Goal: Information Seeking & Learning: Learn about a topic

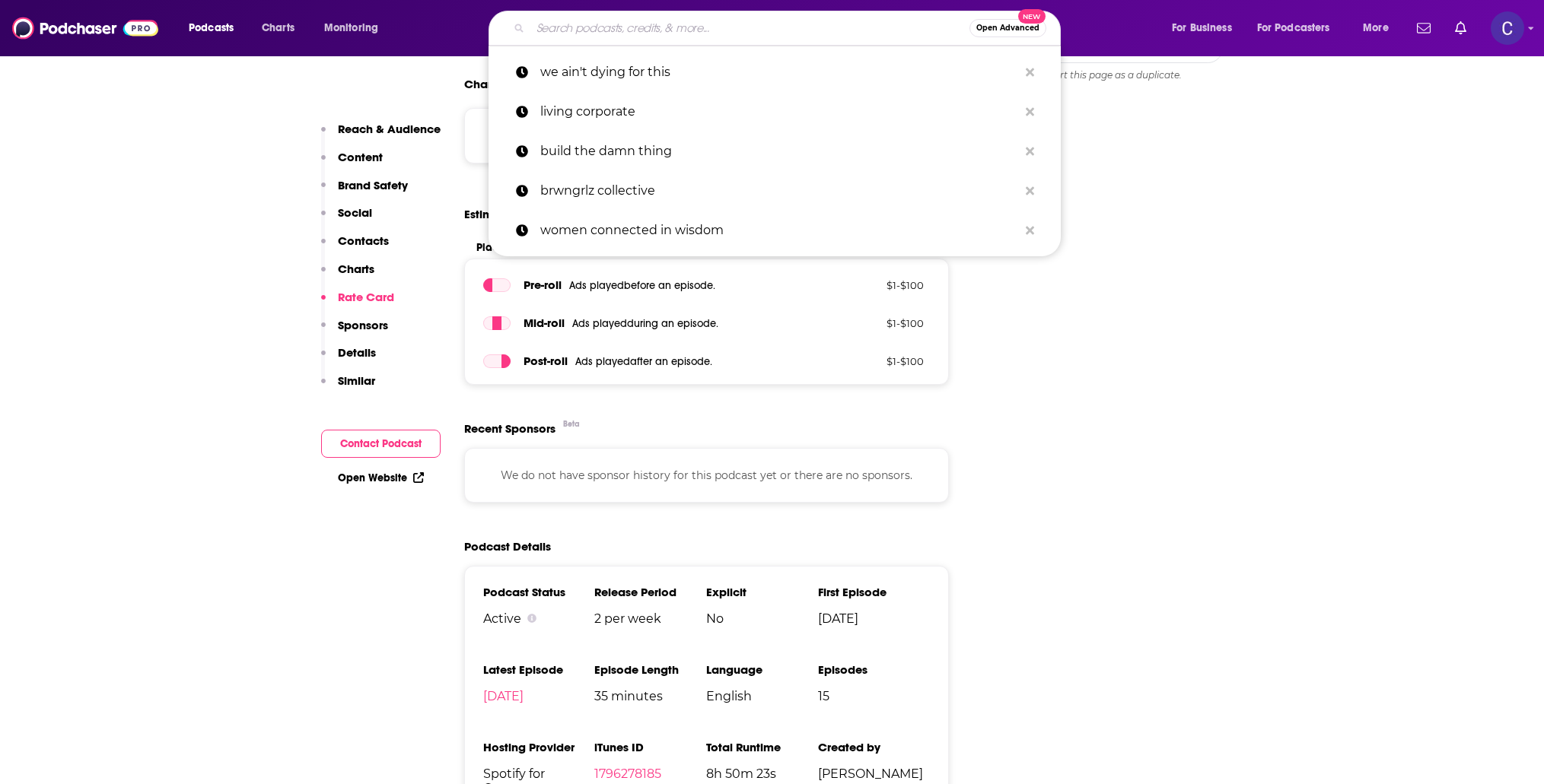
click at [746, 18] on input "Search podcasts, credits, & more..." at bounding box center [750, 28] width 439 height 24
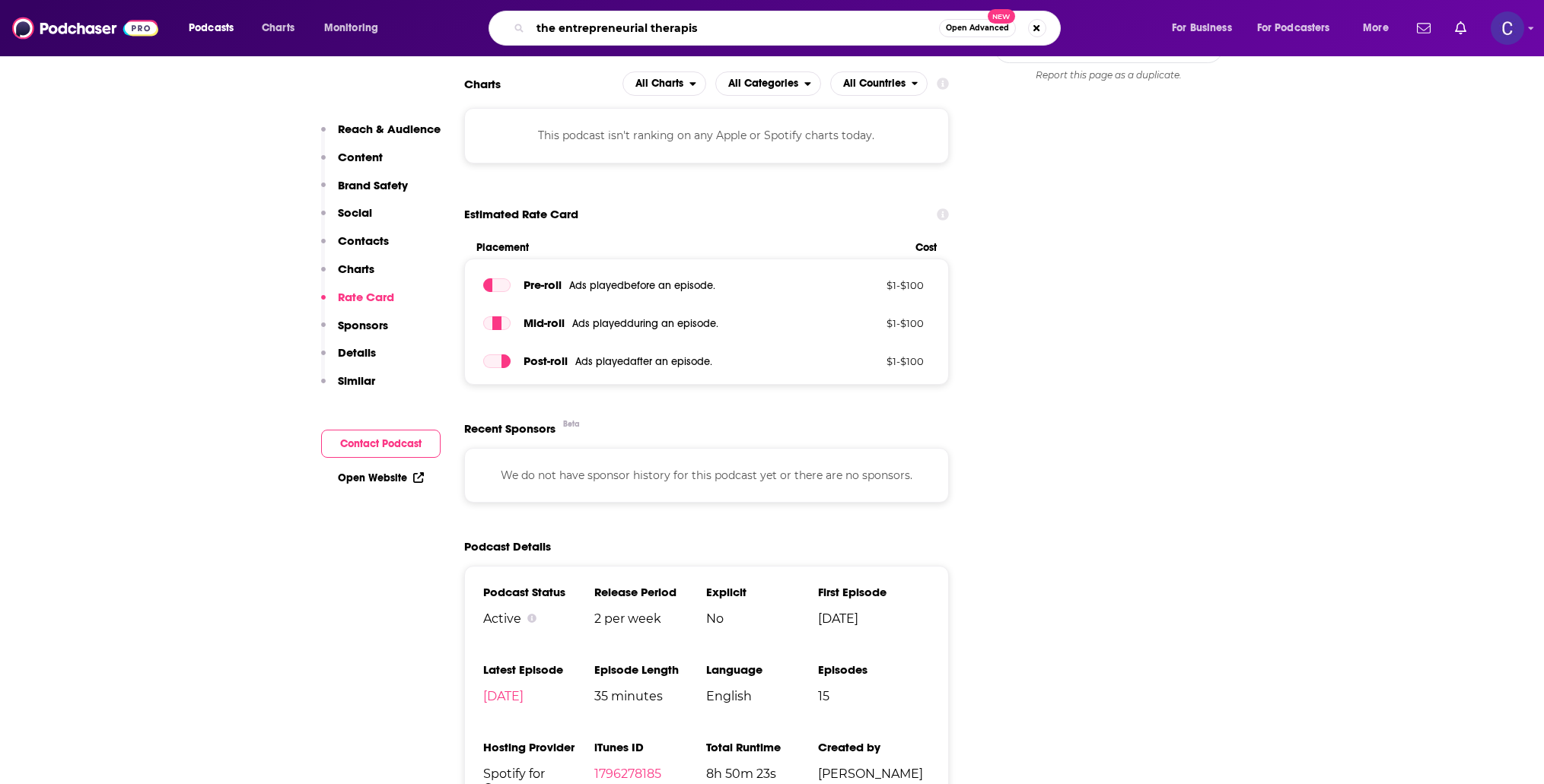
type input "the entrepreneurial therapist"
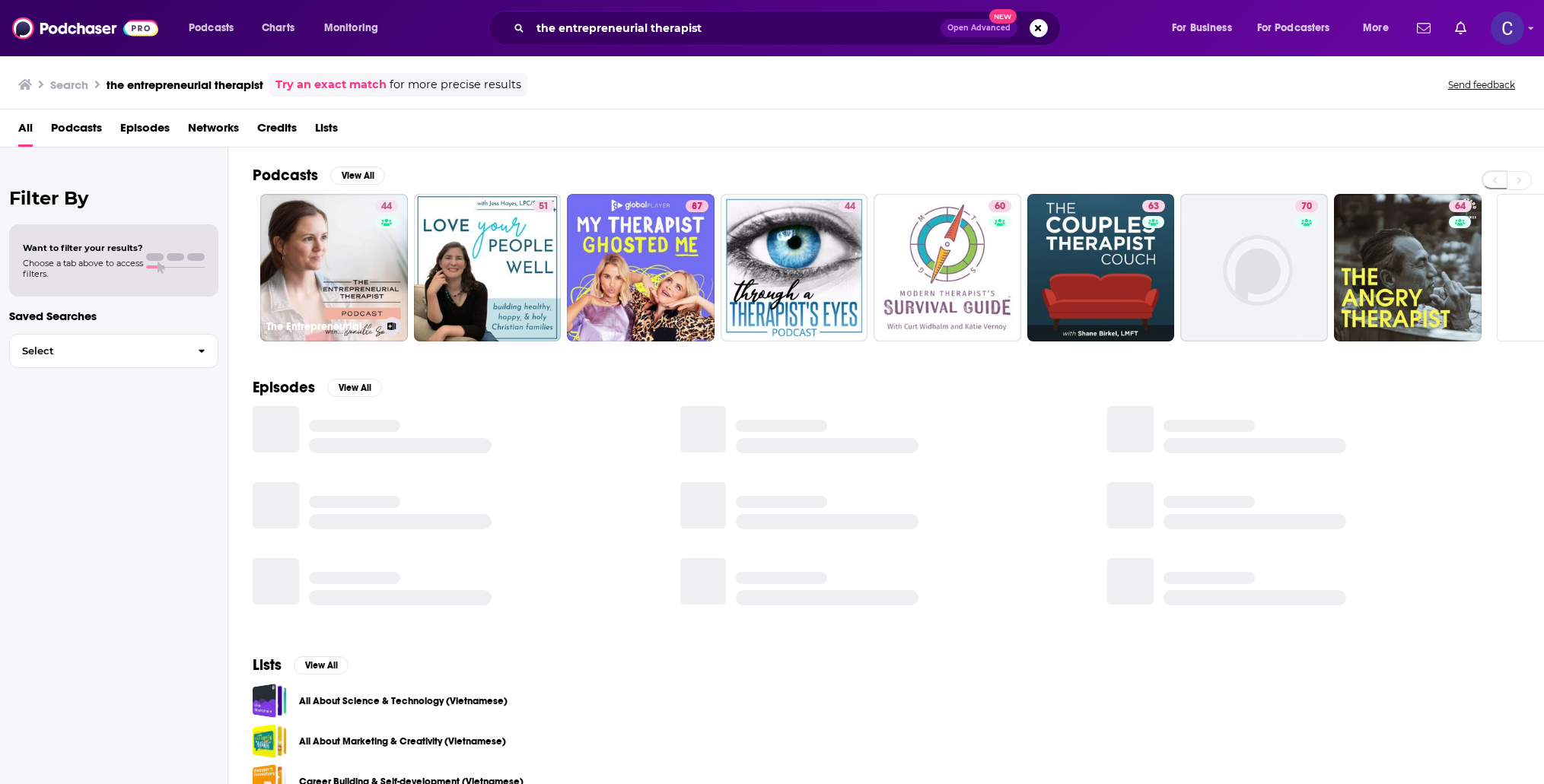
click at [368, 261] on link "44 The Entrepreneurial Therapist Podcast" at bounding box center [334, 267] width 147 height 147
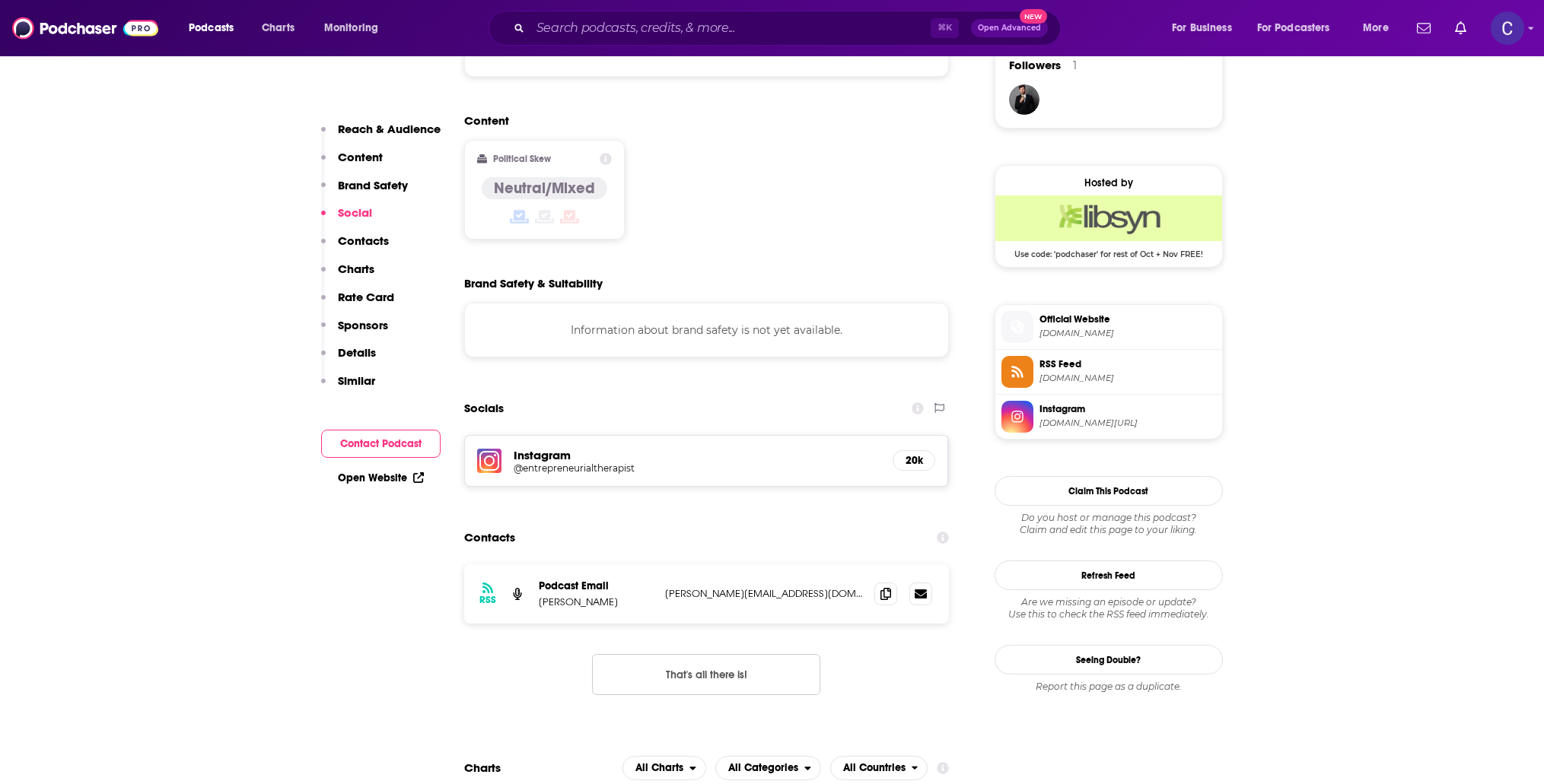
scroll to position [1381, 0]
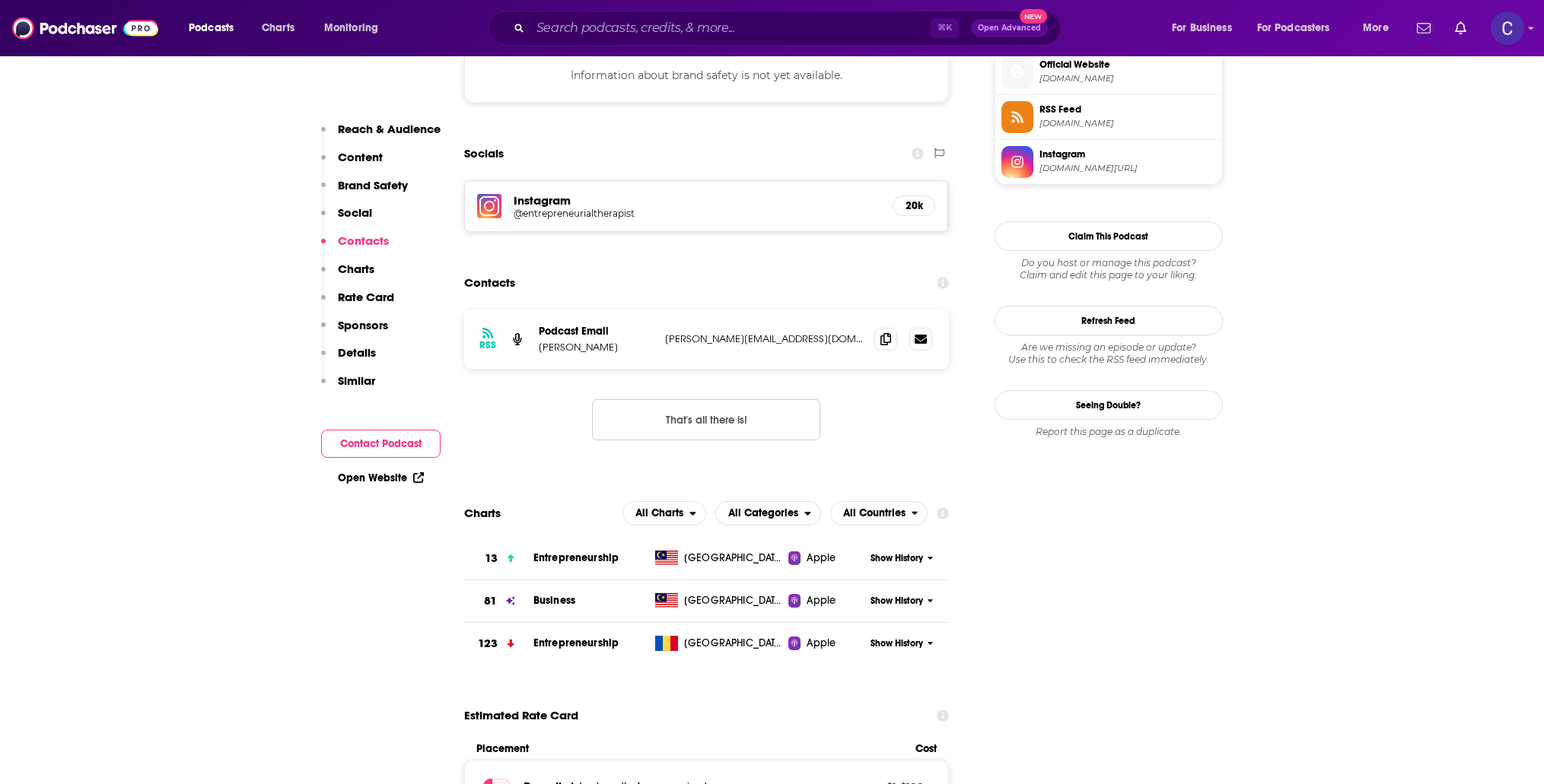
click at [614, 181] on div "Instagram @entrepreneurialtherapist 20k" at bounding box center [707, 206] width 484 height 51
click at [613, 193] on h5 "Instagram" at bounding box center [697, 200] width 368 height 15
click at [605, 207] on h5 "@entrepreneurialtherapist" at bounding box center [634, 213] width 243 height 11
click at [599, 38] on input "Search podcasts, credits, & more..." at bounding box center [730, 28] width 400 height 24
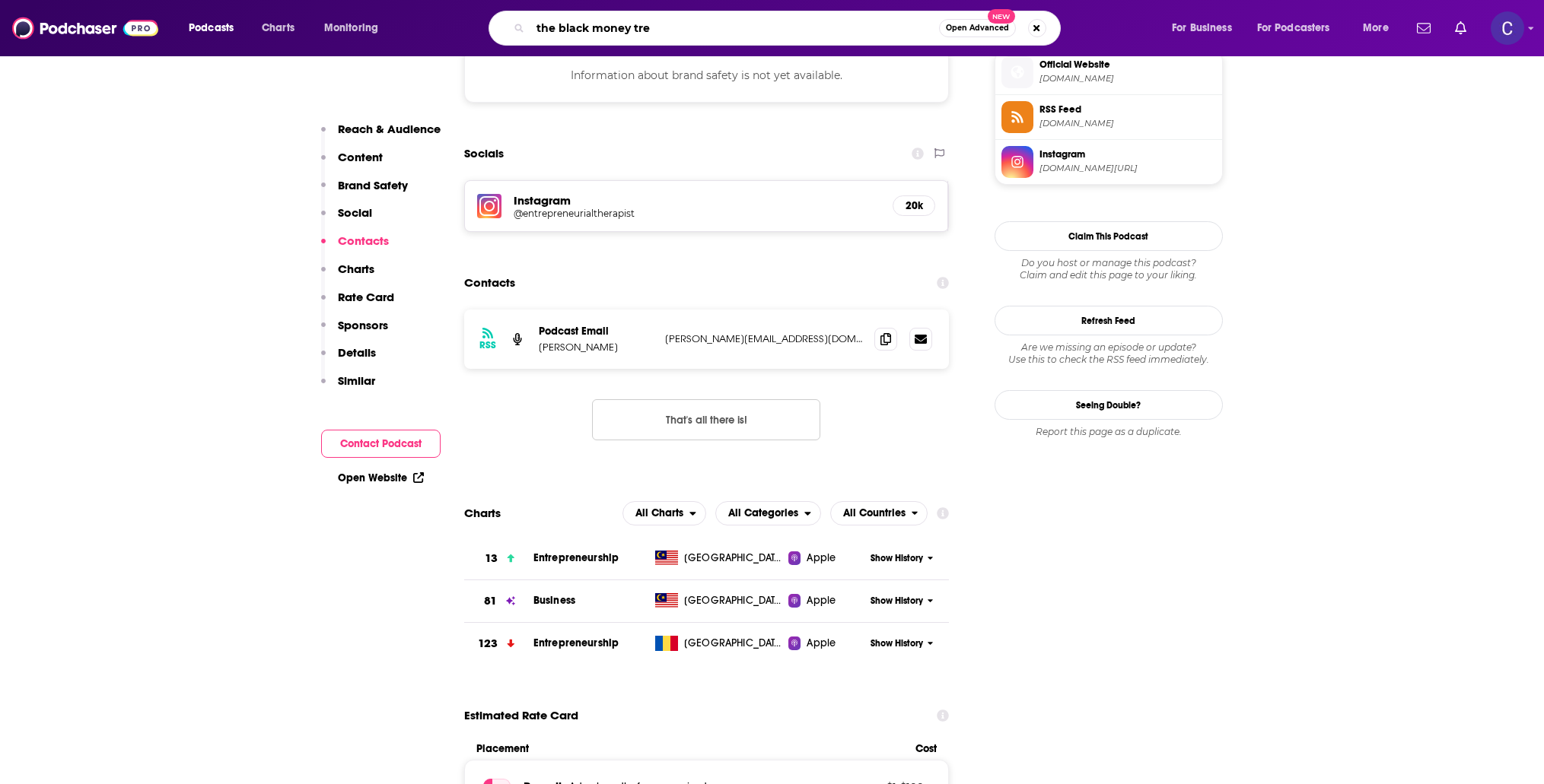
type input "the black money tree"
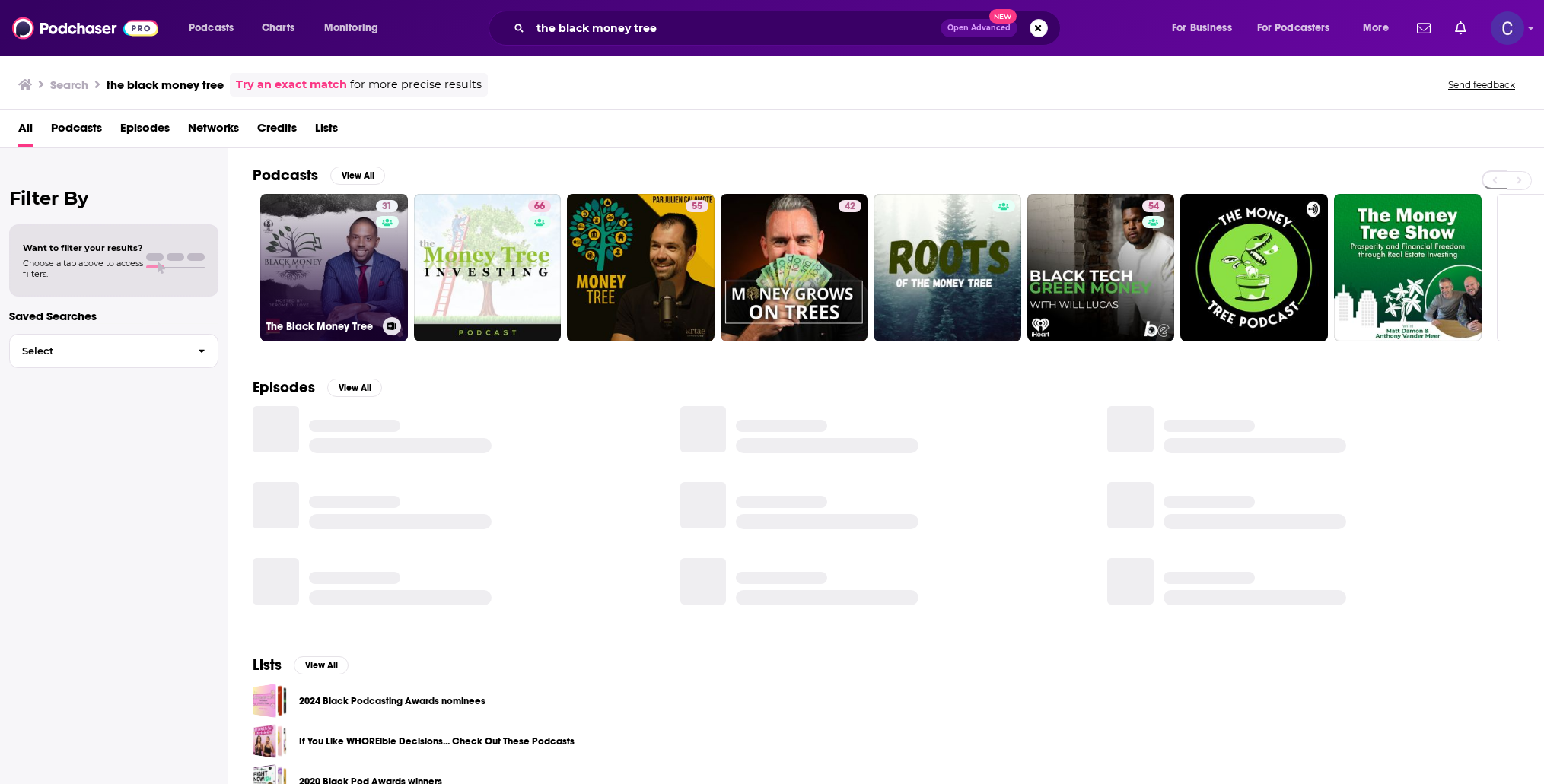
click at [346, 262] on link "31 The Black Money Tree" at bounding box center [334, 267] width 147 height 147
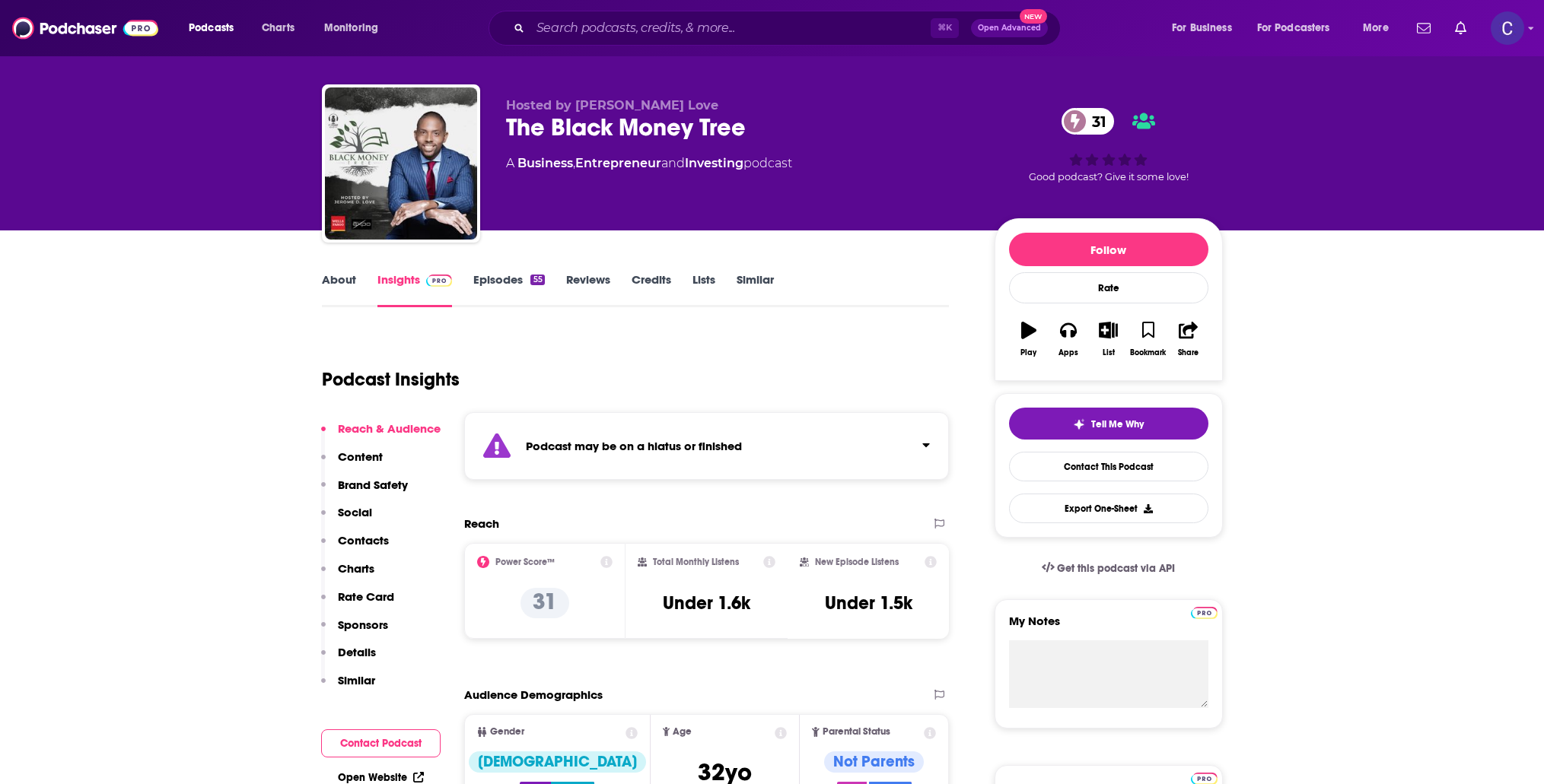
scroll to position [26, 0]
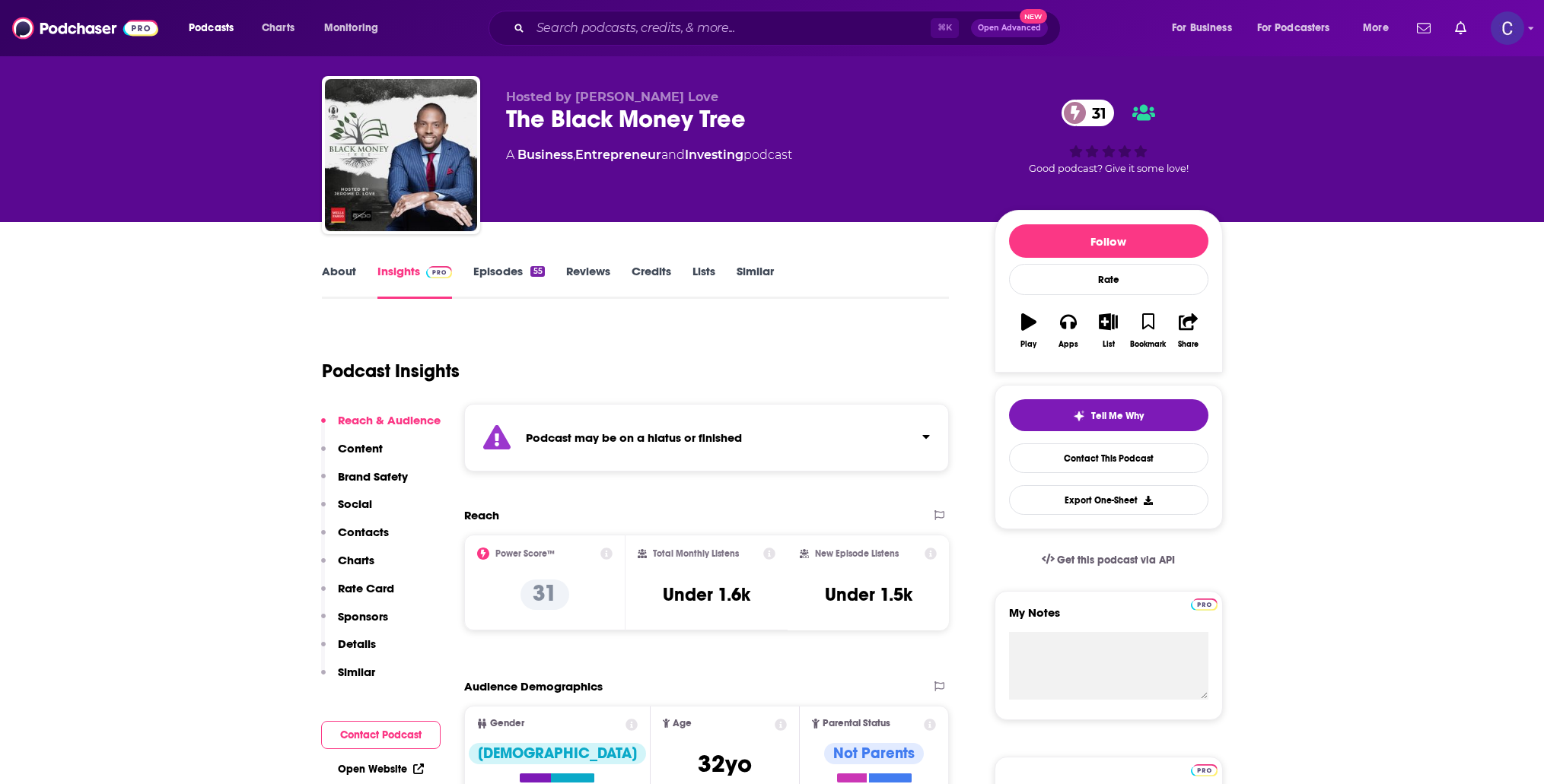
click at [483, 271] on link "Episodes 55" at bounding box center [508, 281] width 71 height 35
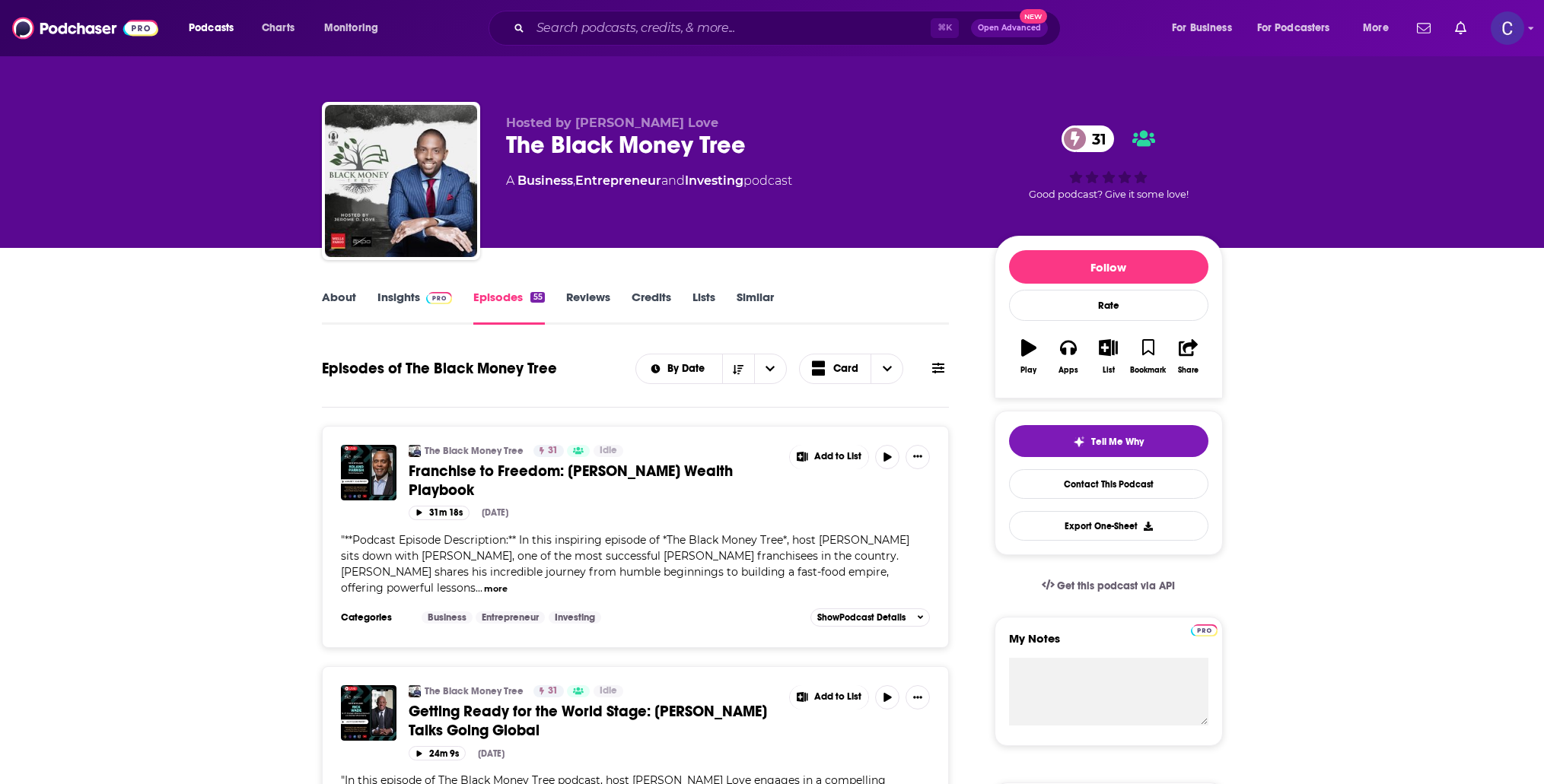
click at [423, 299] on span at bounding box center [437, 297] width 33 height 15
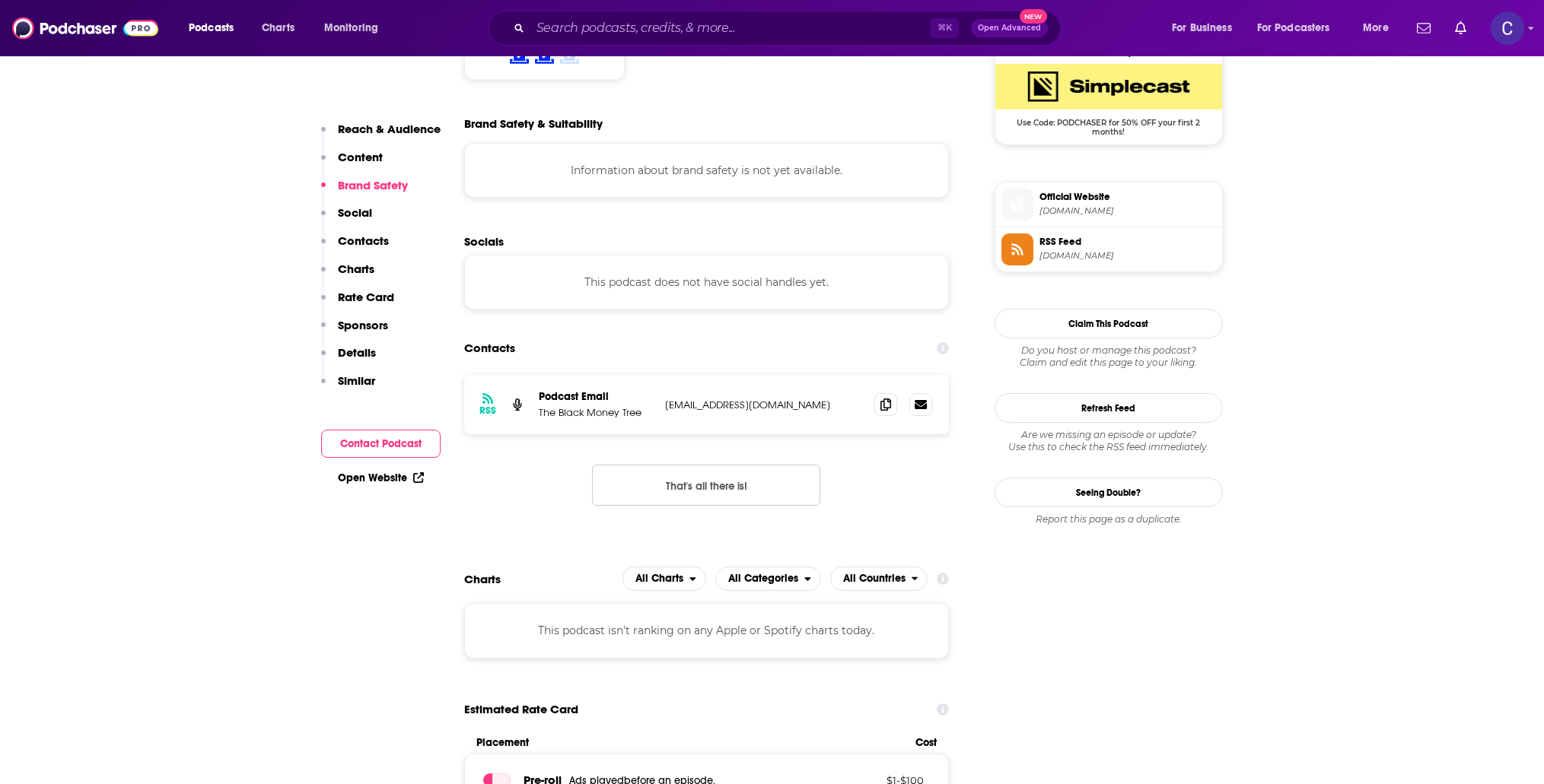
scroll to position [1140, 0]
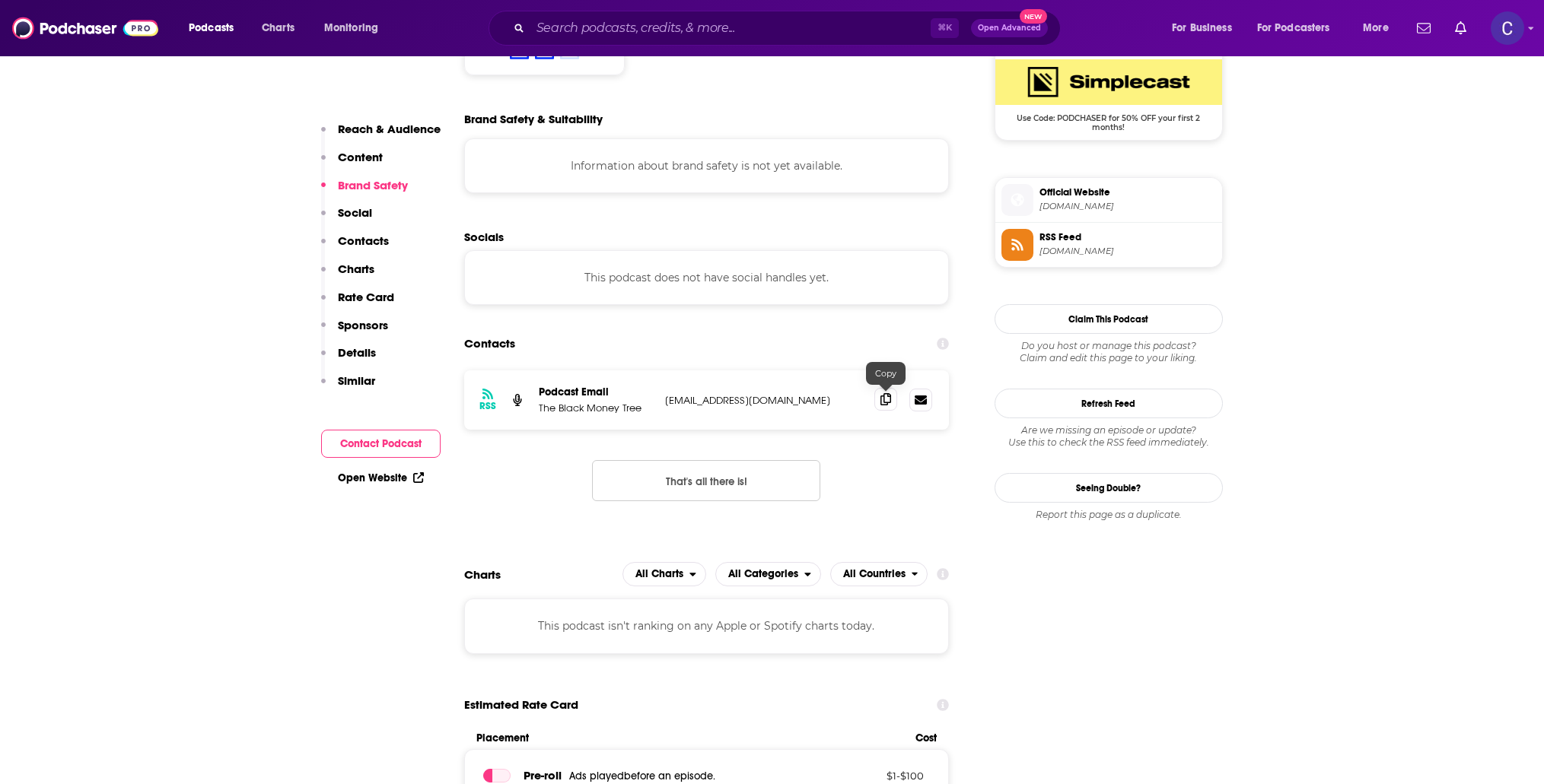
click at [880, 405] on icon at bounding box center [885, 399] width 10 height 12
click at [607, 33] on input "Search podcasts, credits, & more..." at bounding box center [730, 28] width 400 height 24
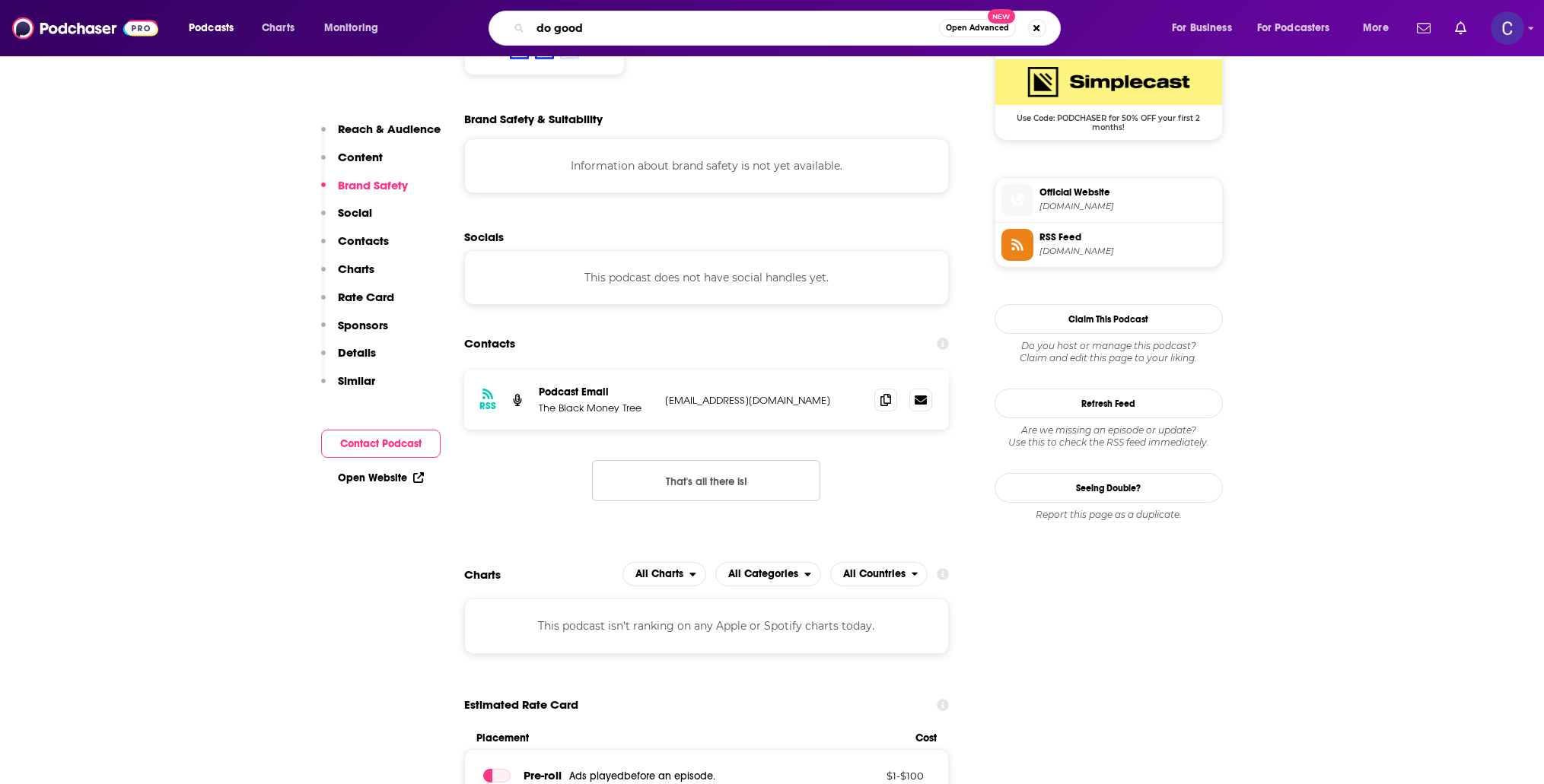
type input "do good x"
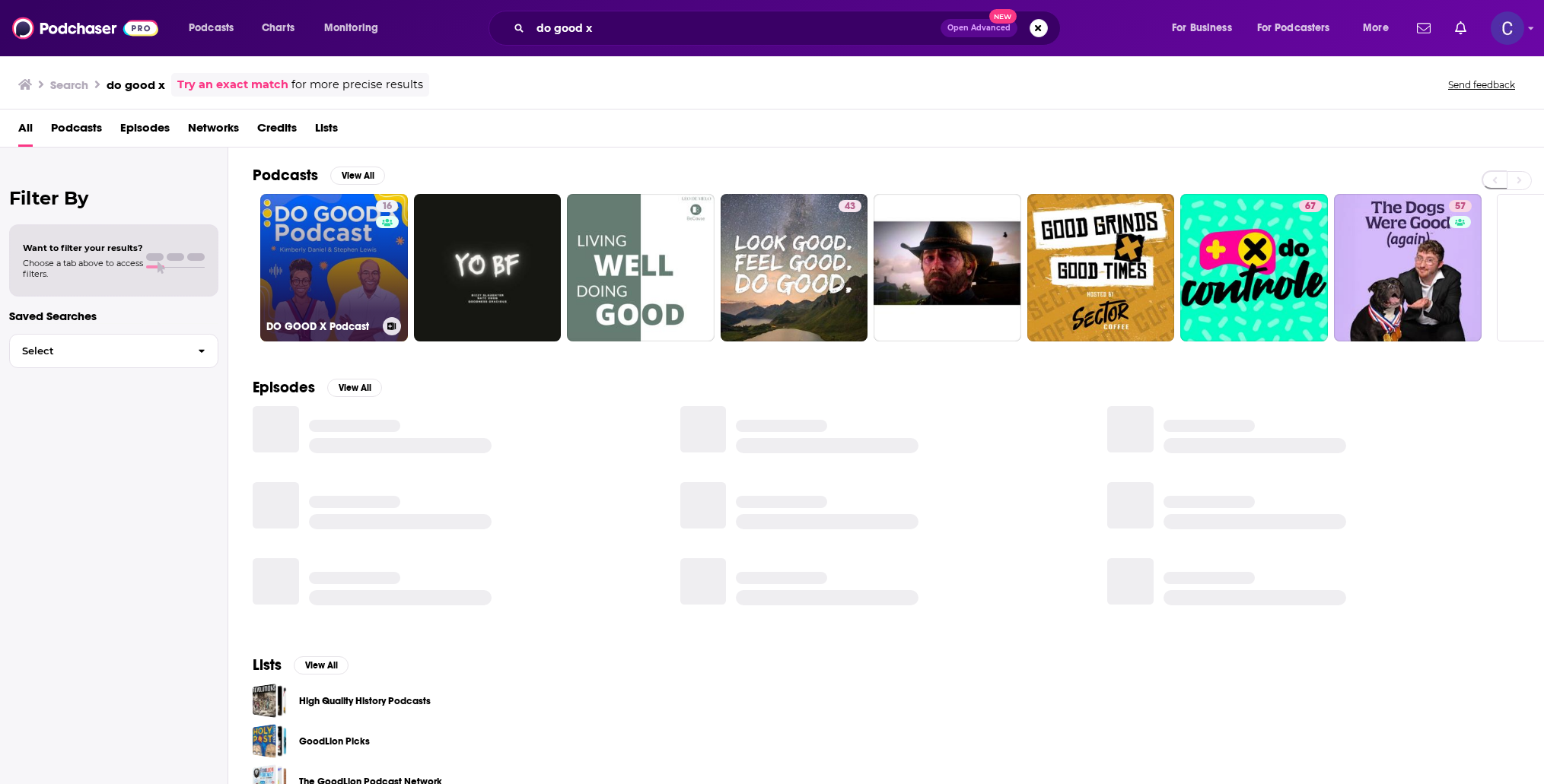
click at [354, 238] on link "16 DO GOOD X Podcast" at bounding box center [334, 267] width 147 height 147
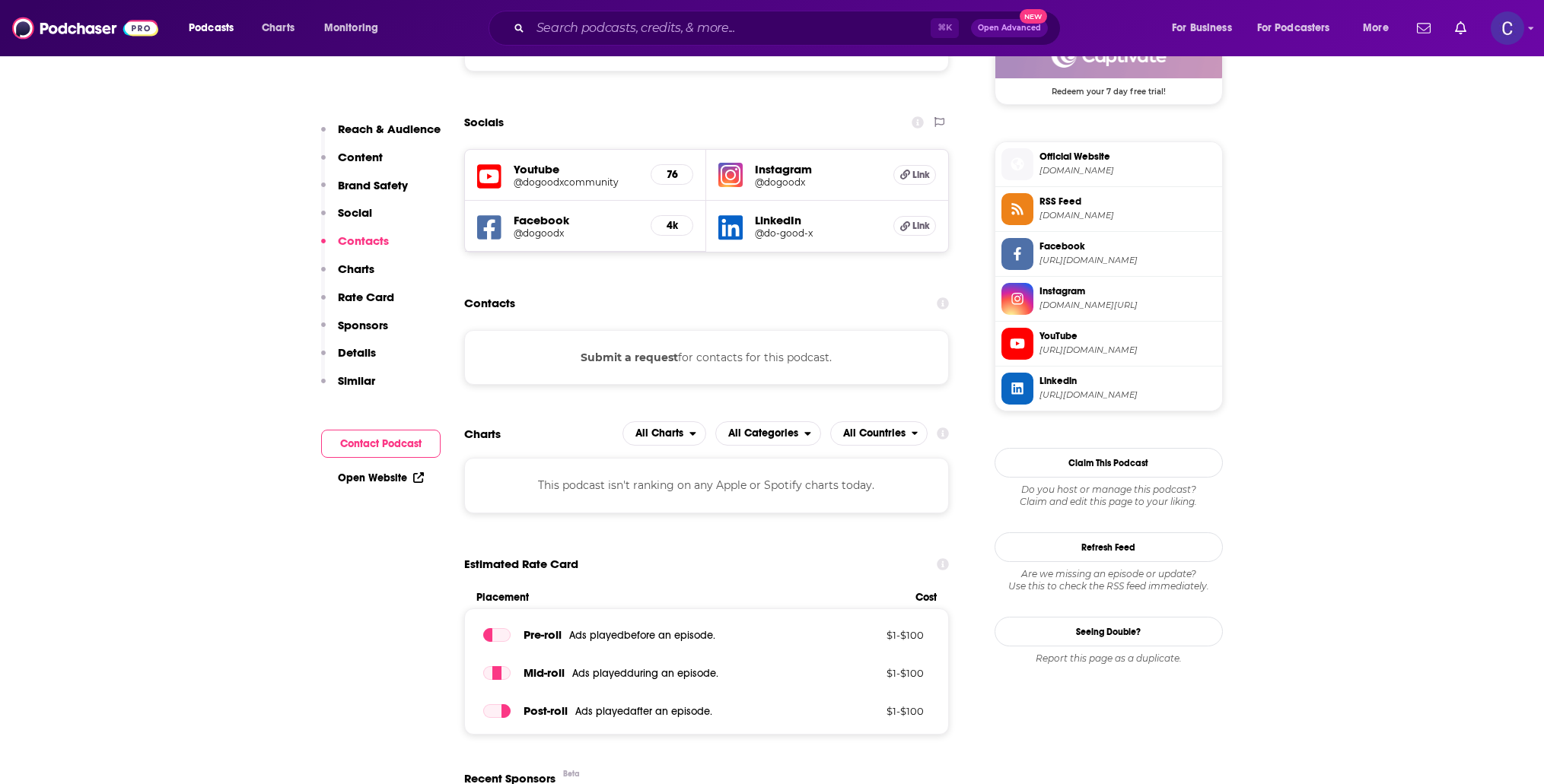
scroll to position [1166, 0]
click at [735, 169] on img at bounding box center [730, 176] width 24 height 24
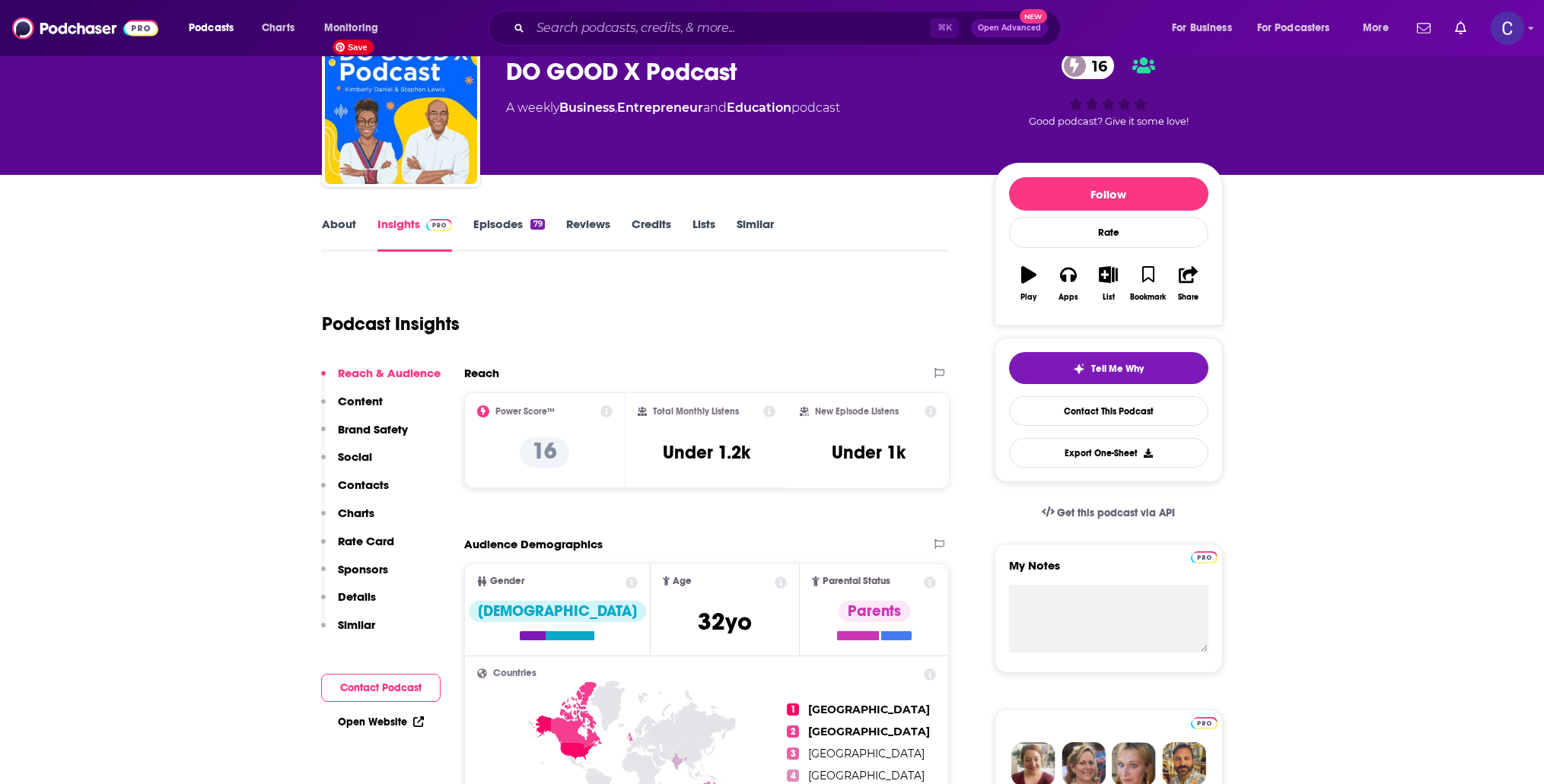
scroll to position [0, 0]
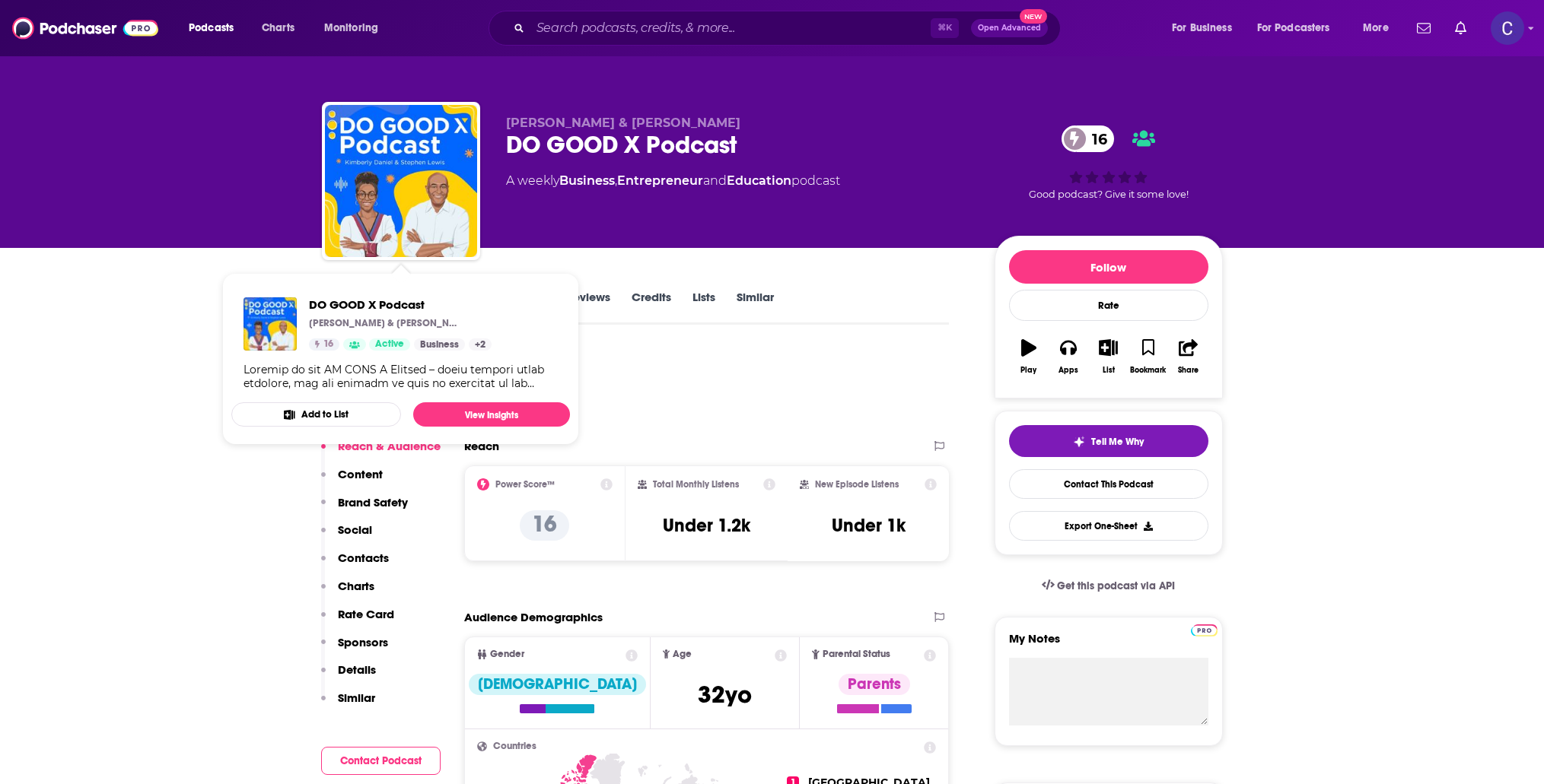
click at [697, 363] on div "Podcast Insights" at bounding box center [629, 388] width 615 height 78
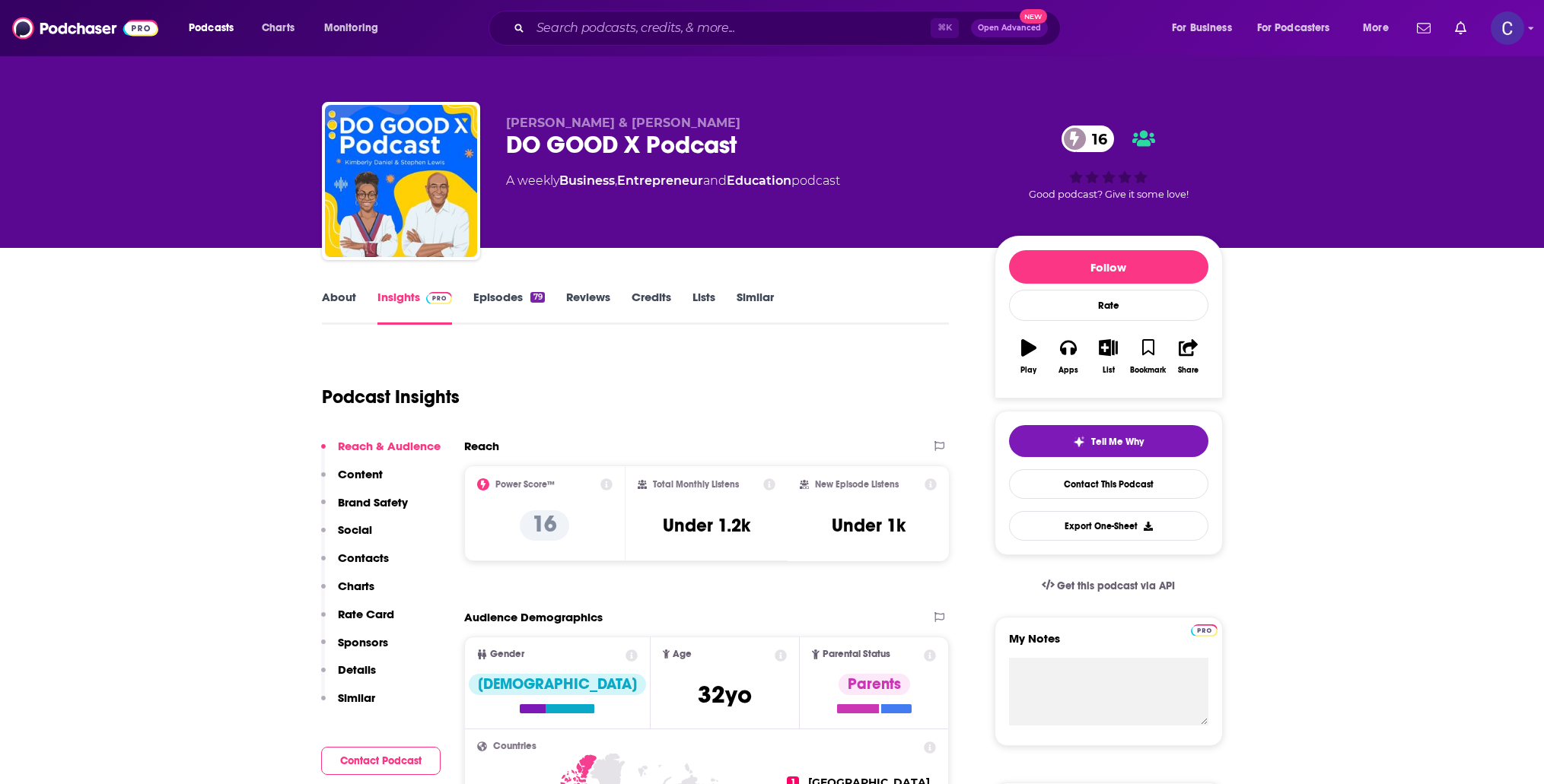
click at [518, 307] on link "Episodes 79" at bounding box center [508, 308] width 71 height 35
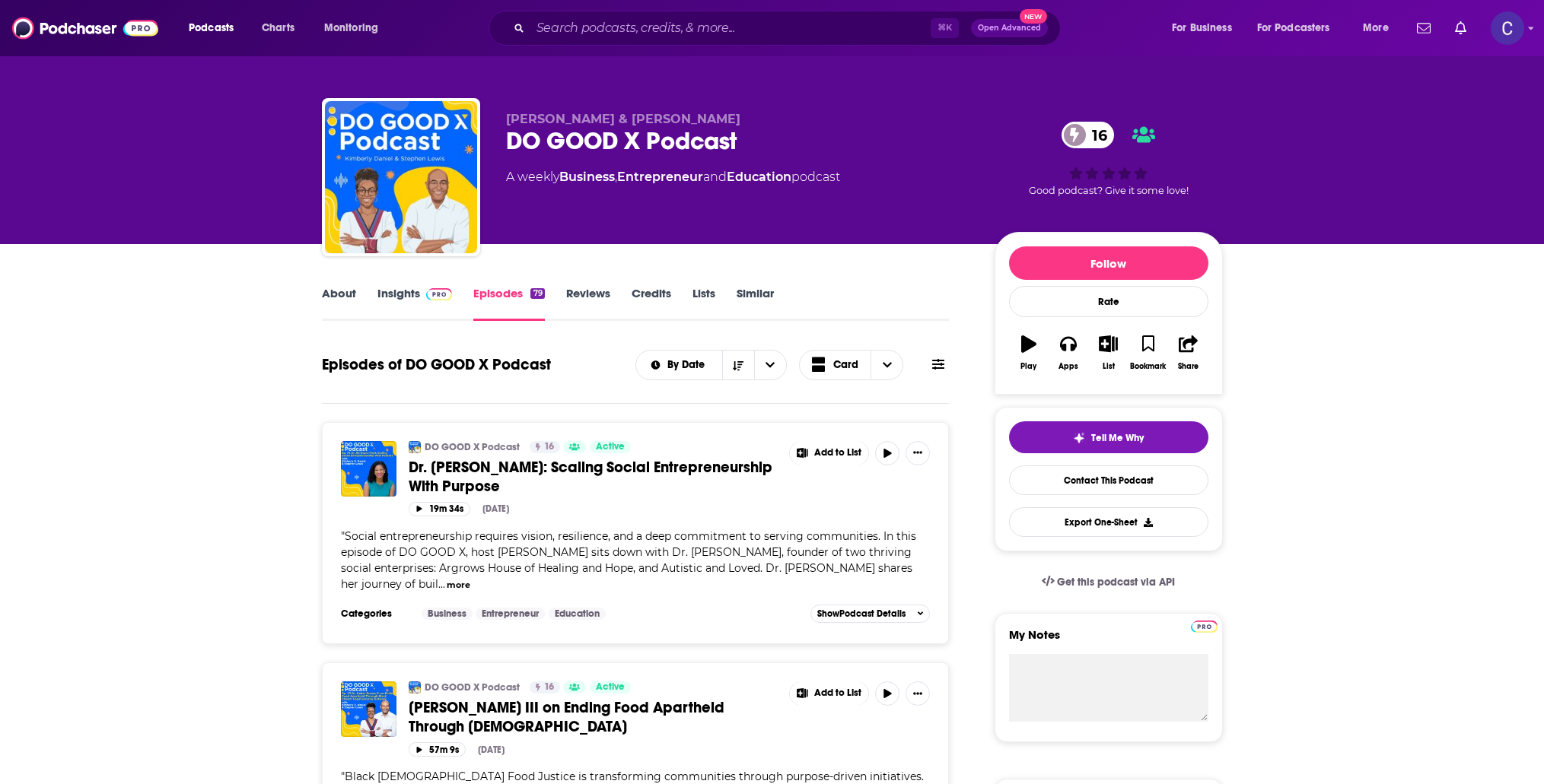
scroll to position [10, 0]
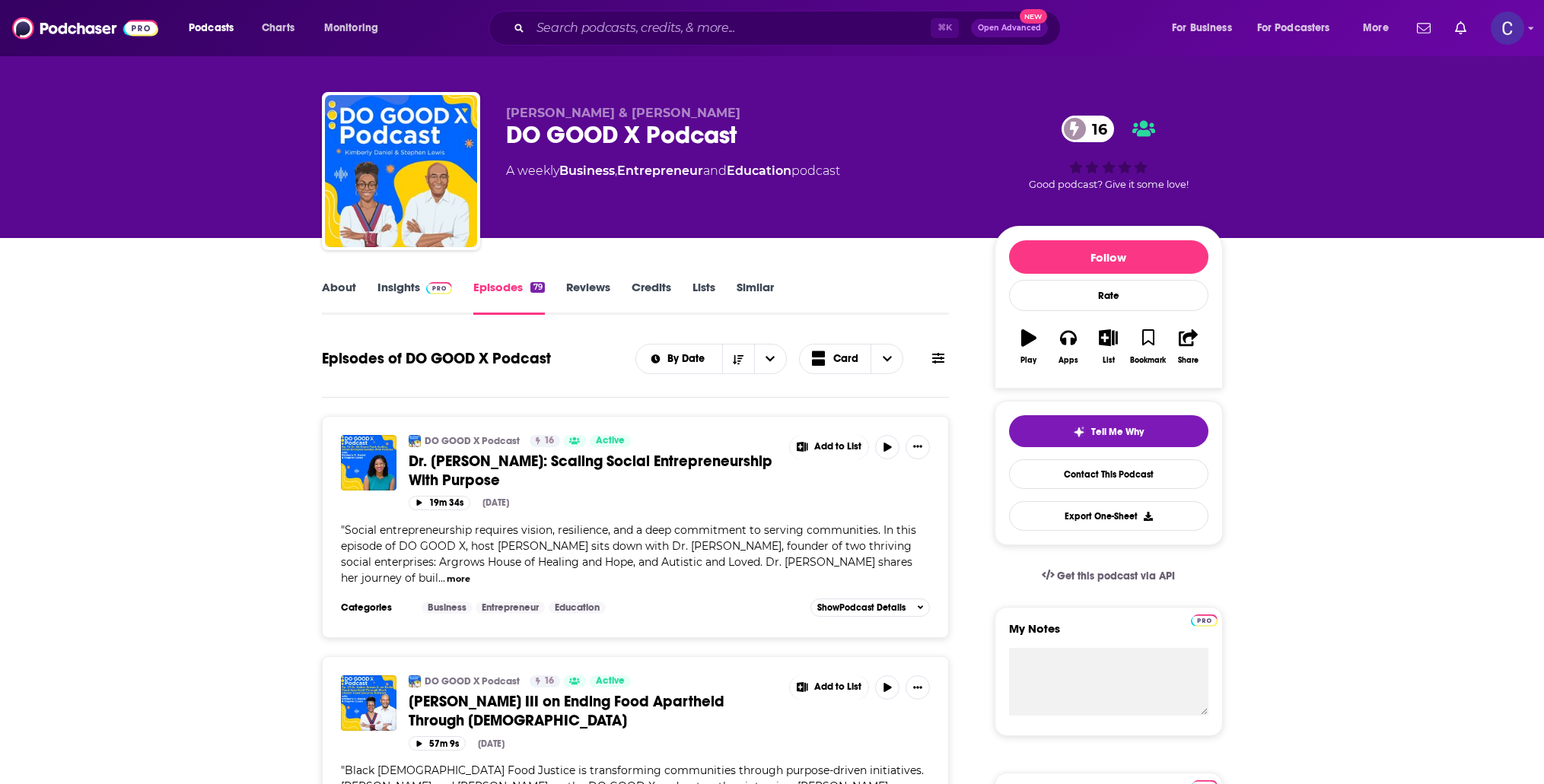
click at [398, 299] on link "Insights" at bounding box center [415, 297] width 75 height 35
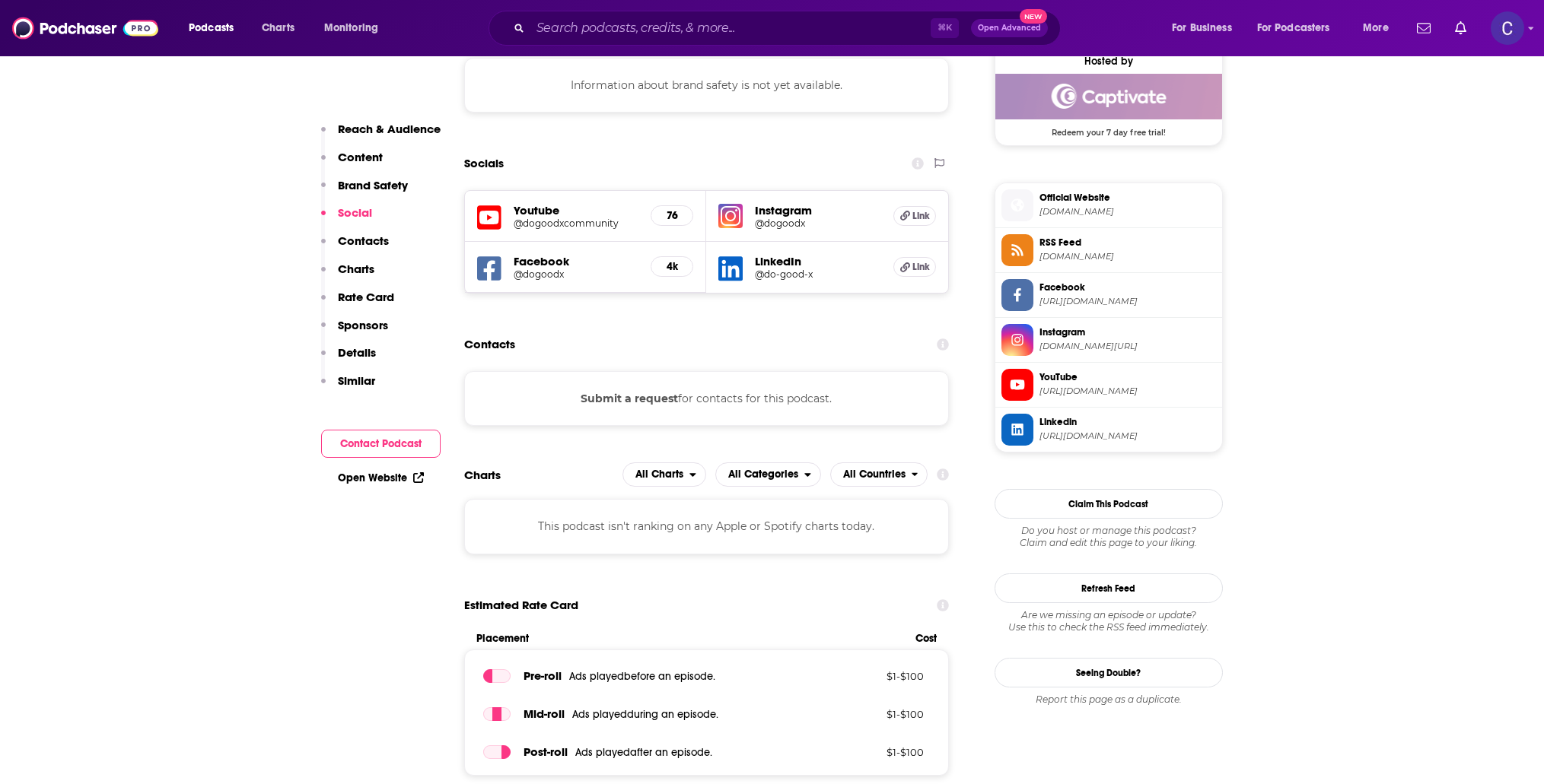
scroll to position [1126, 0]
click at [549, 272] on h5 "@dogoodx" at bounding box center [576, 273] width 125 height 11
